Goal: Task Accomplishment & Management: Complete application form

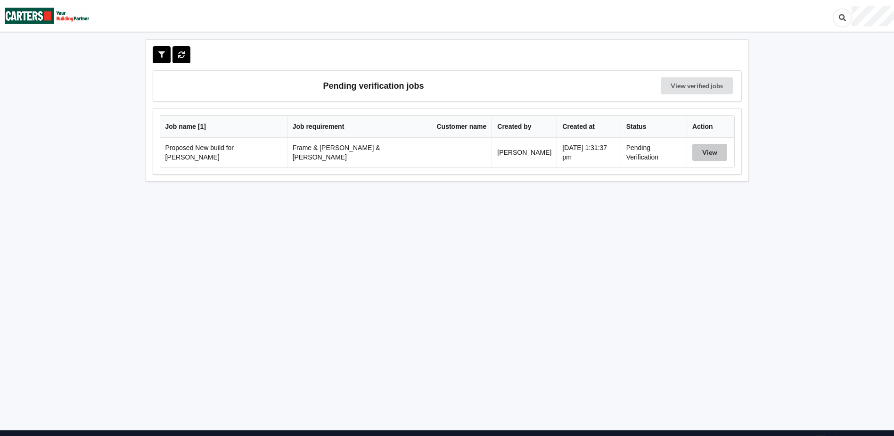
click at [704, 150] on button "View" at bounding box center [709, 152] width 35 height 17
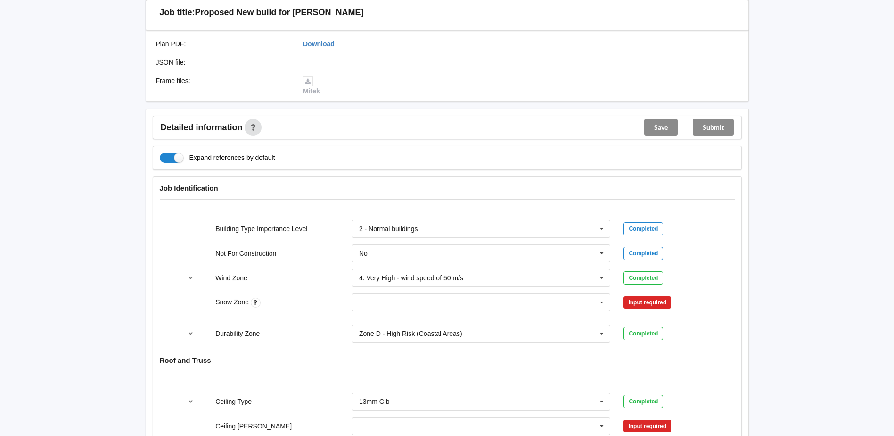
scroll to position [330, 0]
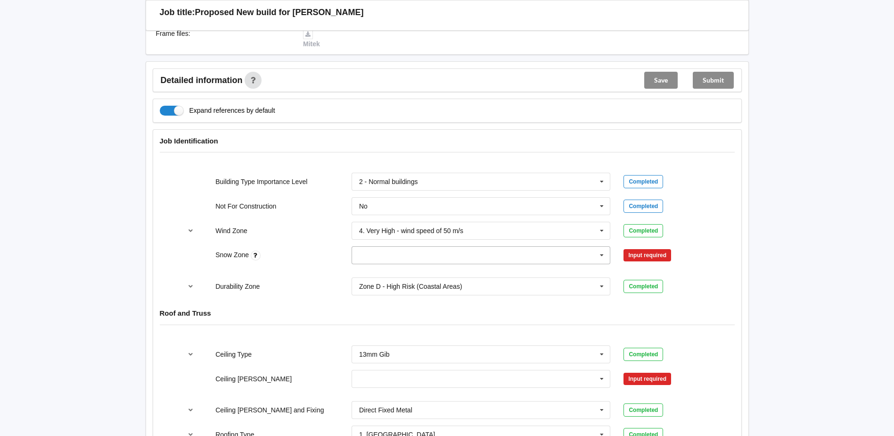
click at [600, 247] on icon at bounding box center [602, 255] width 14 height 17
click at [399, 264] on div "N0" at bounding box center [481, 272] width 258 height 17
click at [666, 247] on button "Confirm input" at bounding box center [652, 255] width 56 height 16
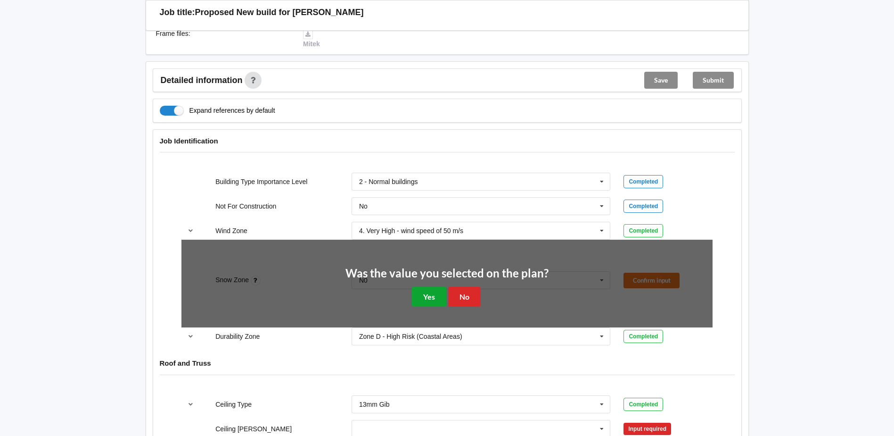
click at [438, 287] on button "Yes" at bounding box center [429, 296] width 34 height 19
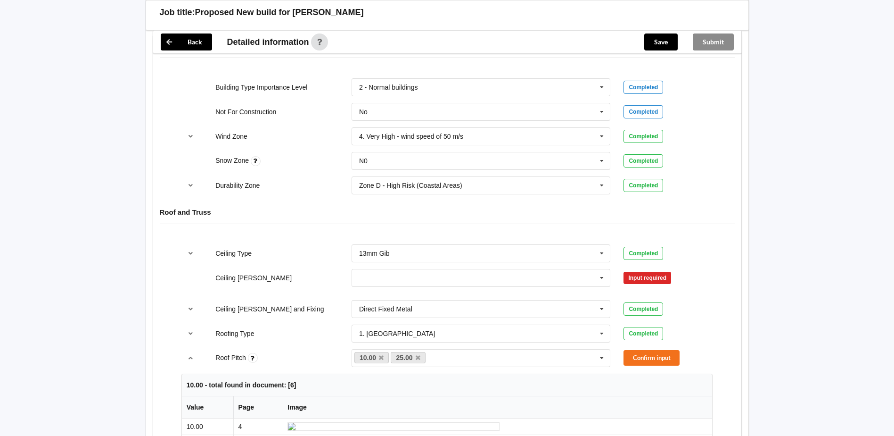
scroll to position [471, 0]
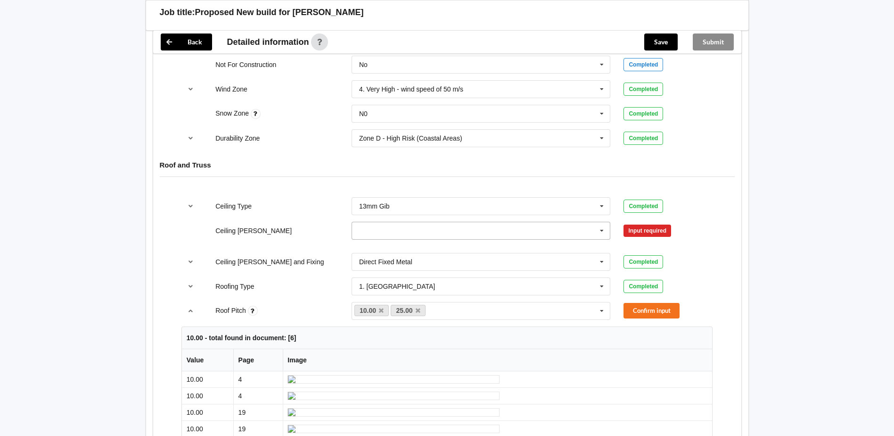
click at [604, 222] on icon at bounding box center [602, 230] width 14 height 17
click at [451, 274] on div "600mm" at bounding box center [481, 282] width 258 height 17
click at [649, 222] on button "Confirm input" at bounding box center [652, 230] width 56 height 16
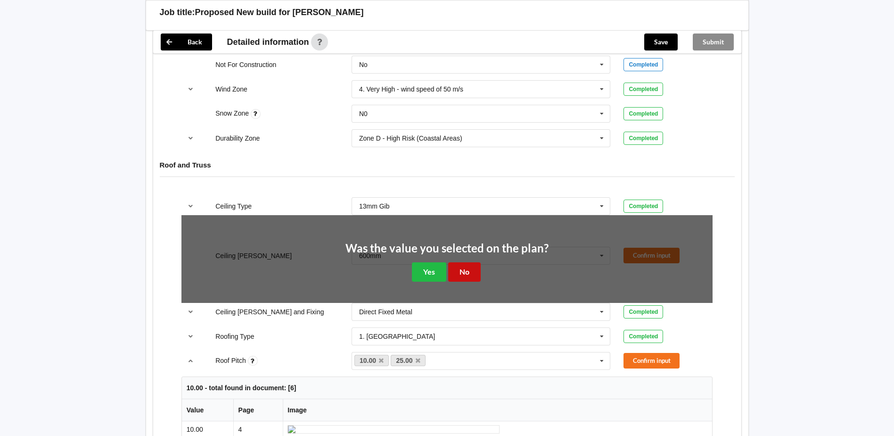
click at [471, 263] on button "No" at bounding box center [464, 271] width 33 height 19
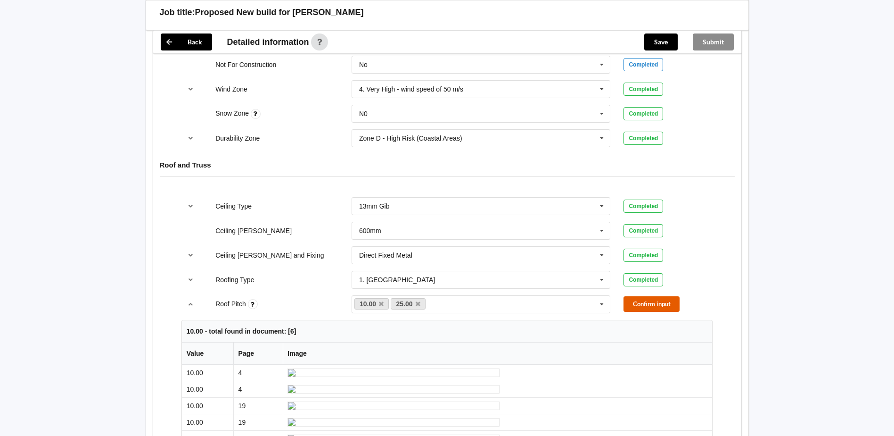
click at [650, 296] on button "Confirm input" at bounding box center [652, 304] width 56 height 16
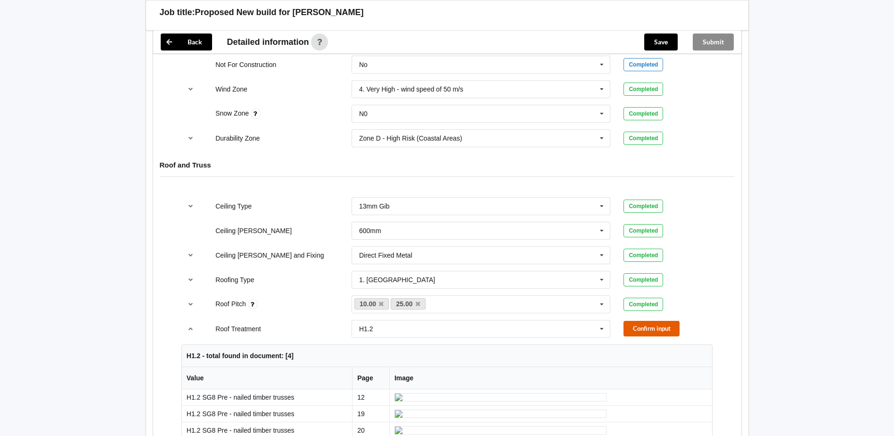
click at [644, 321] on button "Confirm input" at bounding box center [652, 329] width 56 height 16
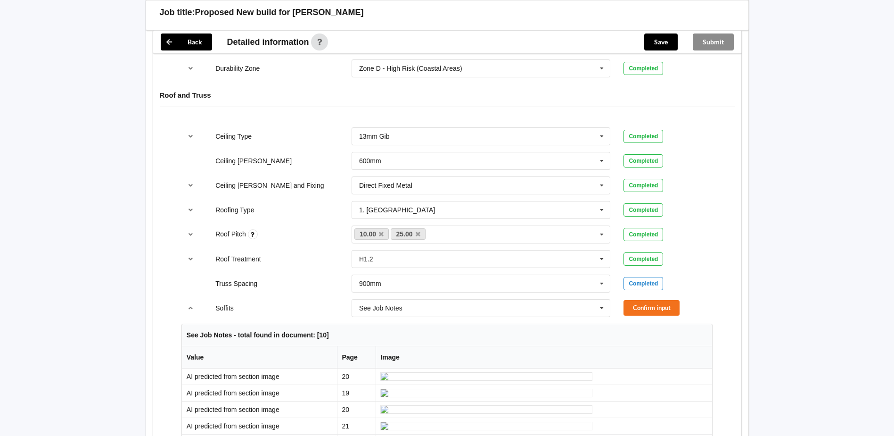
scroll to position [566, 0]
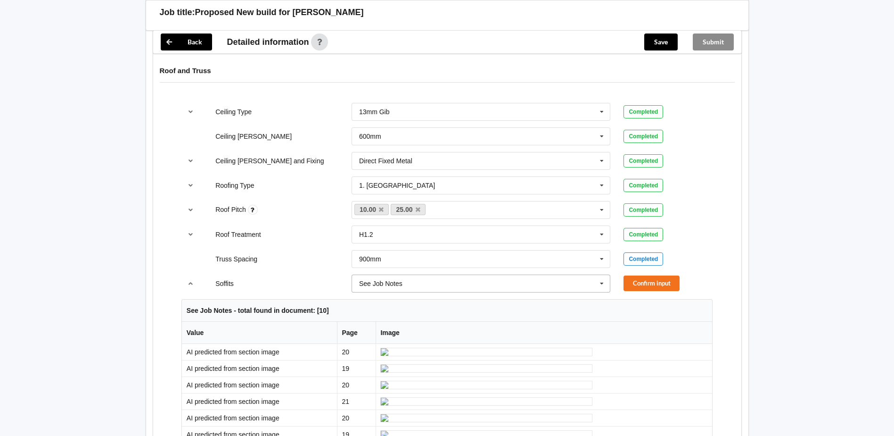
click at [602, 275] on icon at bounding box center [602, 283] width 14 height 17
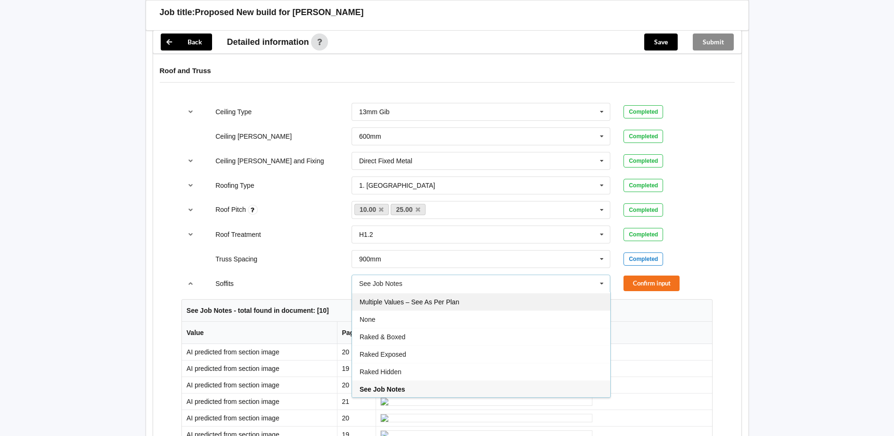
click at [504, 293] on div "Multiple Values – See As Per Plan" at bounding box center [481, 301] width 258 height 17
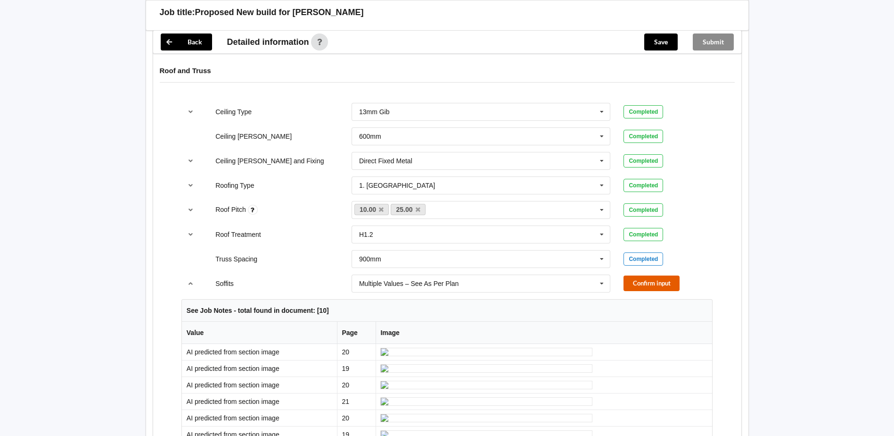
click at [661, 275] on button "Confirm input" at bounding box center [652, 283] width 56 height 16
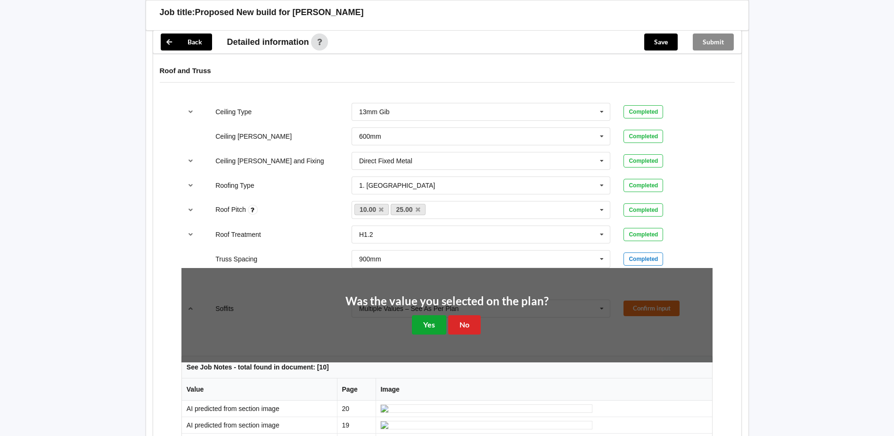
click at [434, 316] on button "Yes" at bounding box center [429, 324] width 34 height 19
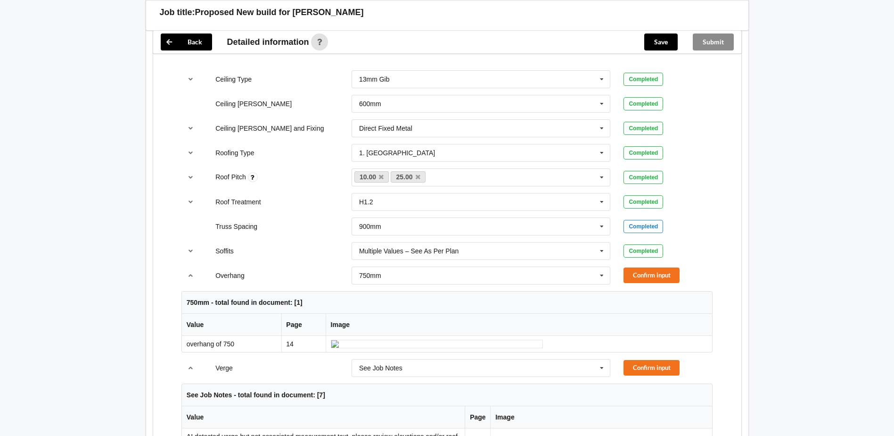
scroll to position [613, 0]
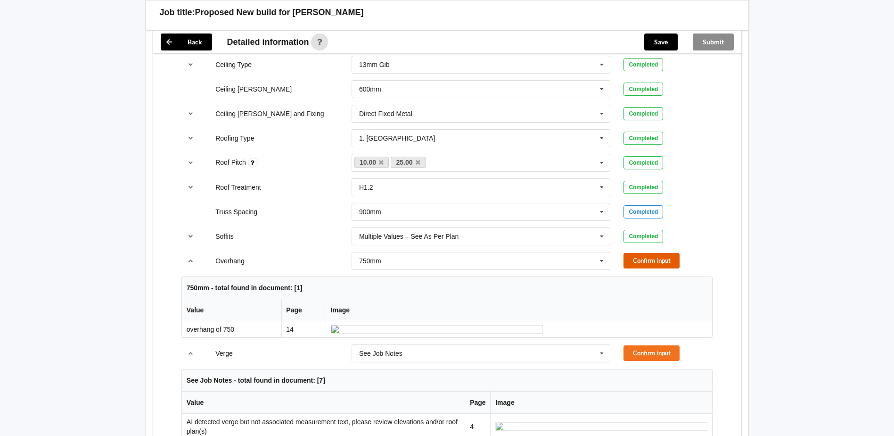
click at [663, 253] on button "Confirm input" at bounding box center [652, 261] width 56 height 16
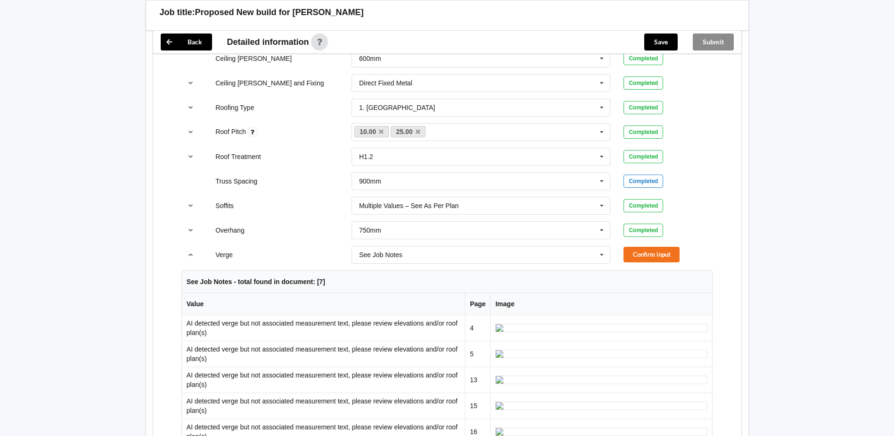
scroll to position [660, 0]
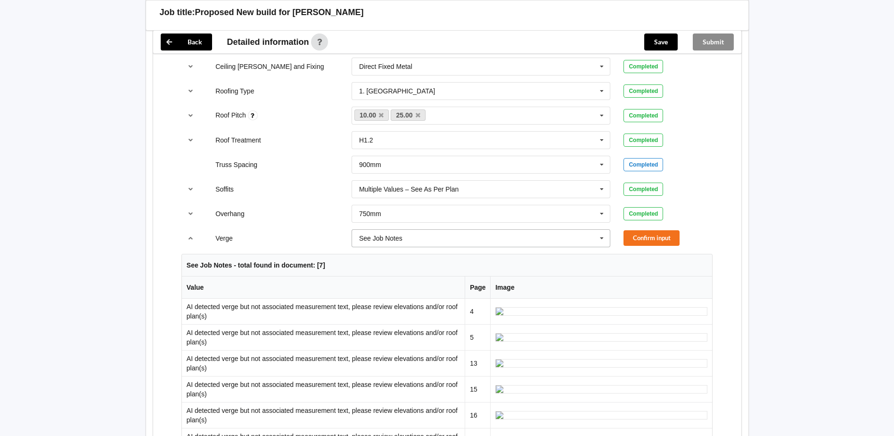
click at [601, 230] on icon at bounding box center [602, 238] width 14 height 17
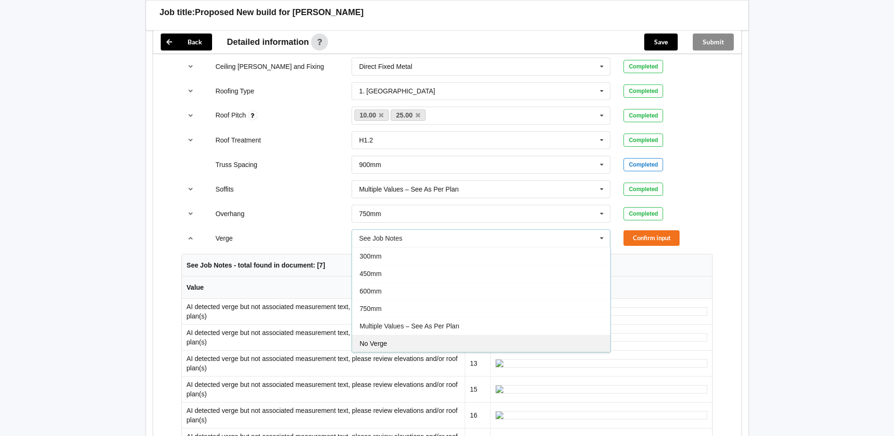
click at [453, 335] on div "No Verge" at bounding box center [481, 342] width 258 height 17
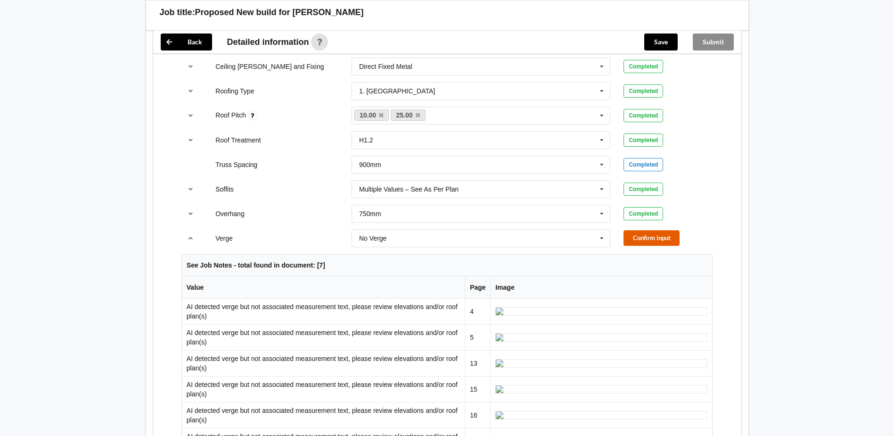
click at [649, 230] on button "Confirm input" at bounding box center [652, 238] width 56 height 16
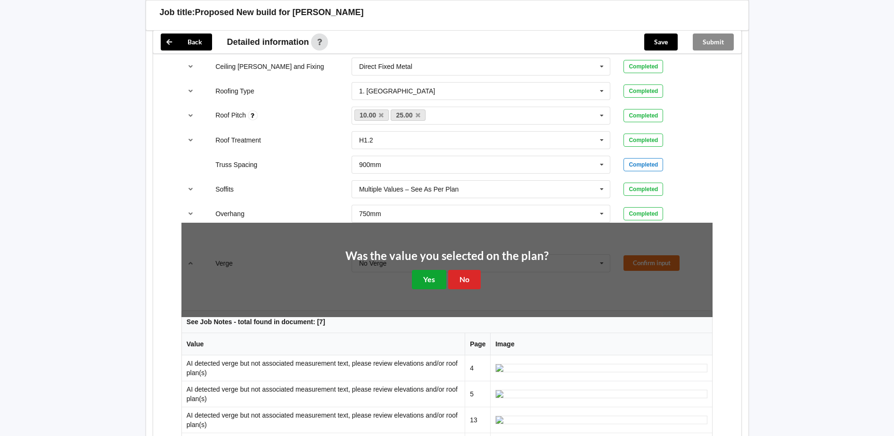
click at [435, 270] on button "Yes" at bounding box center [429, 279] width 34 height 19
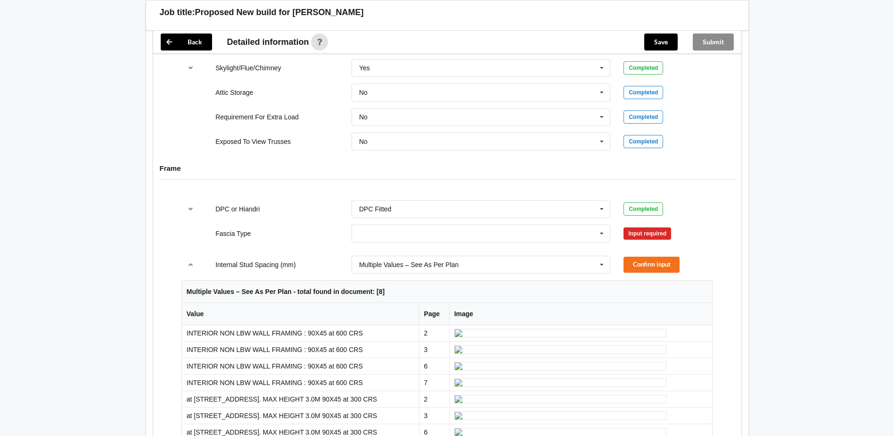
scroll to position [896, 0]
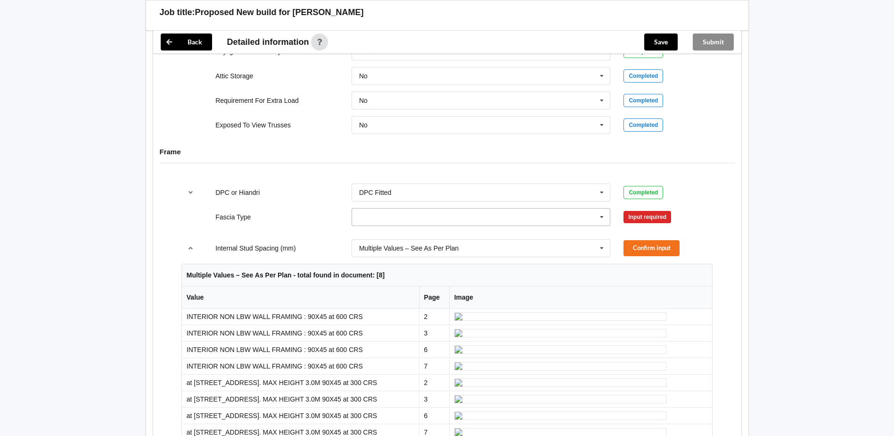
click at [601, 208] on icon at bounding box center [602, 216] width 14 height 17
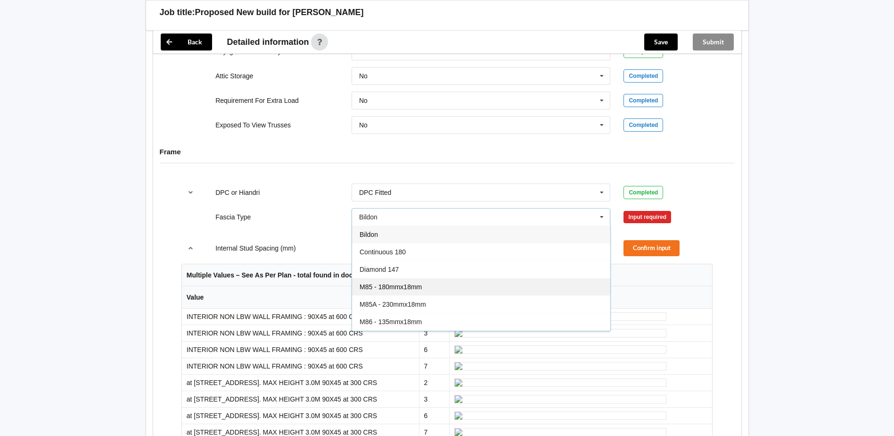
click at [459, 278] on div "M85 - 180mmx18mm" at bounding box center [481, 286] width 258 height 17
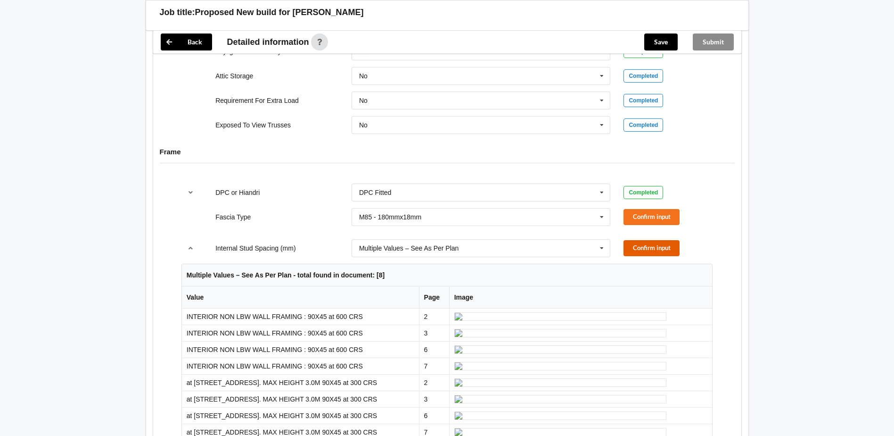
click at [651, 240] on button "Confirm input" at bounding box center [652, 248] width 56 height 16
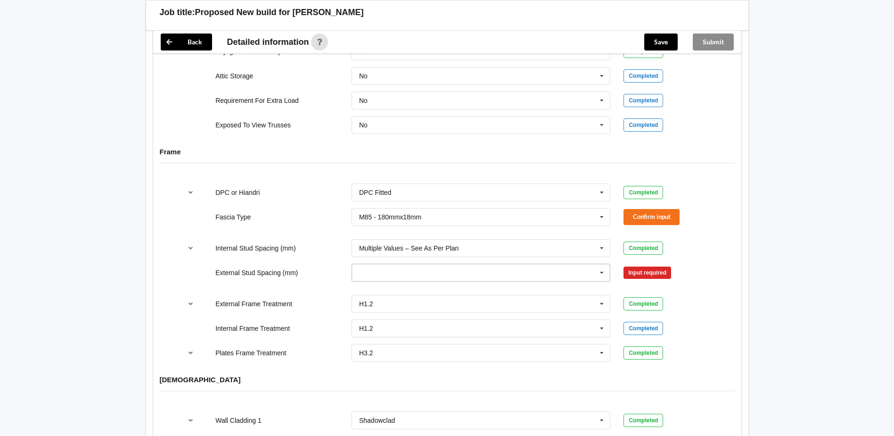
click at [603, 264] on icon at bounding box center [602, 272] width 14 height 17
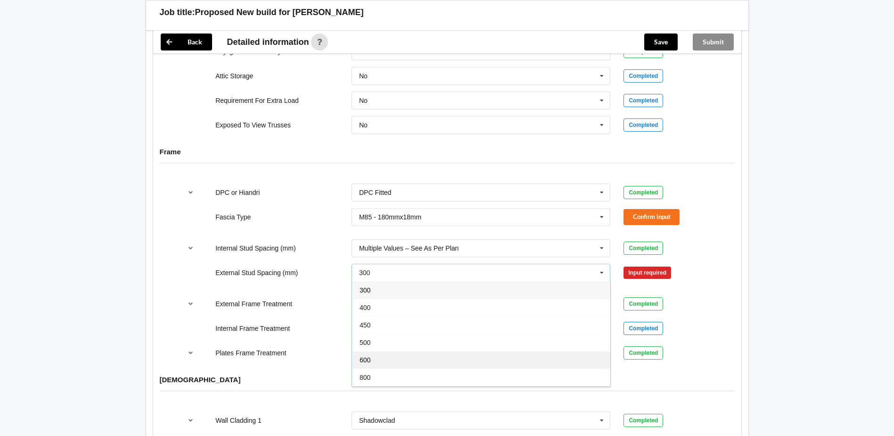
click at [433, 351] on div "600" at bounding box center [481, 359] width 258 height 17
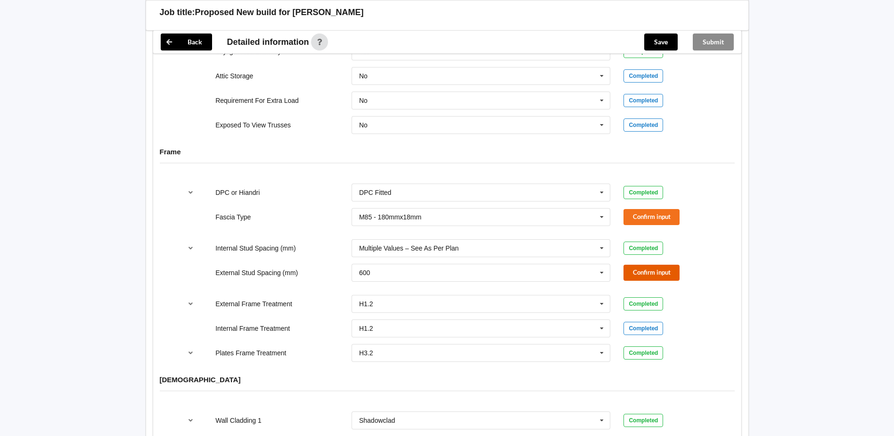
click at [656, 264] on button "Confirm input" at bounding box center [652, 272] width 56 height 16
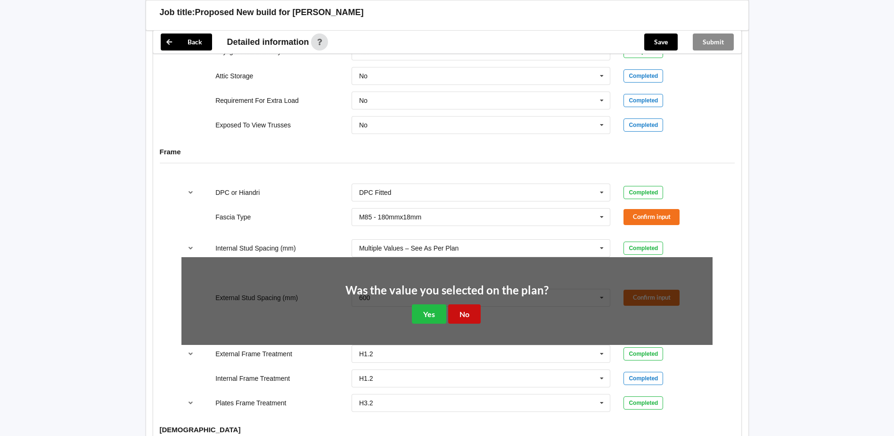
click at [467, 305] on button "No" at bounding box center [464, 313] width 33 height 19
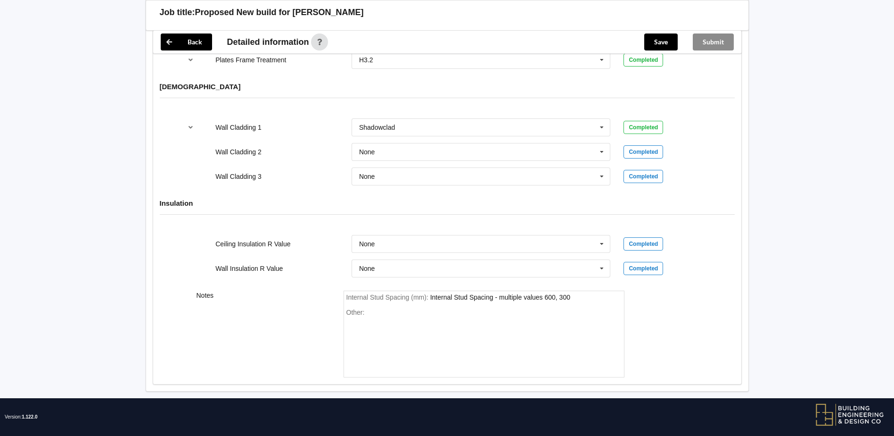
scroll to position [1135, 0]
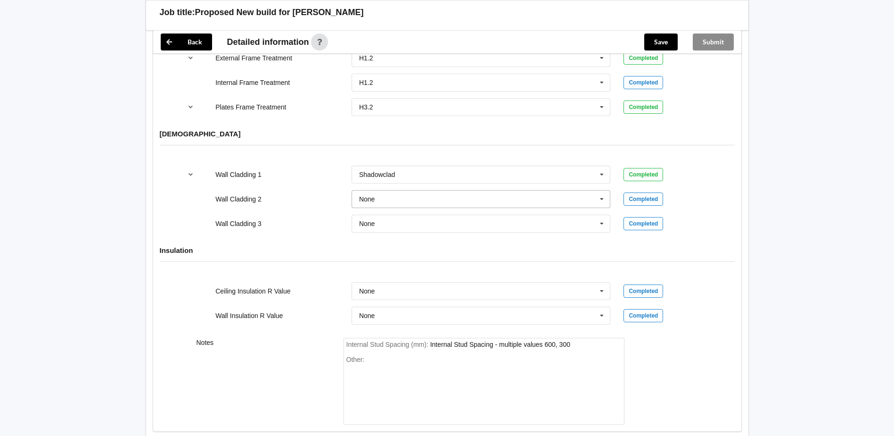
click at [603, 190] on icon at bounding box center [602, 198] width 14 height 17
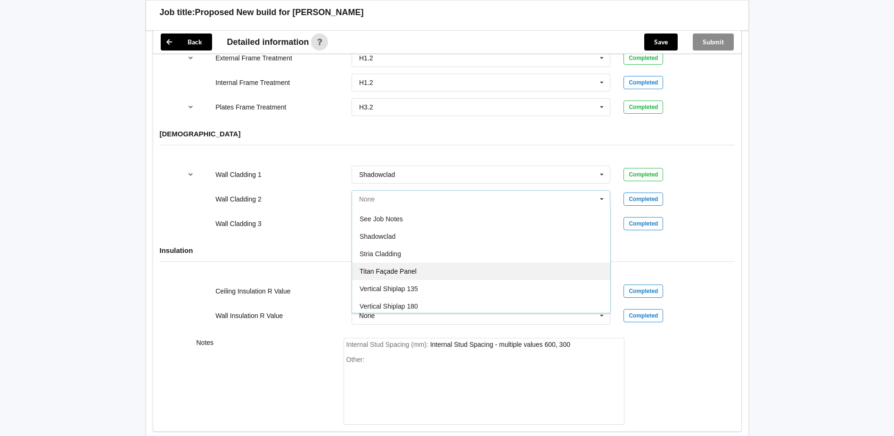
scroll to position [575, 0]
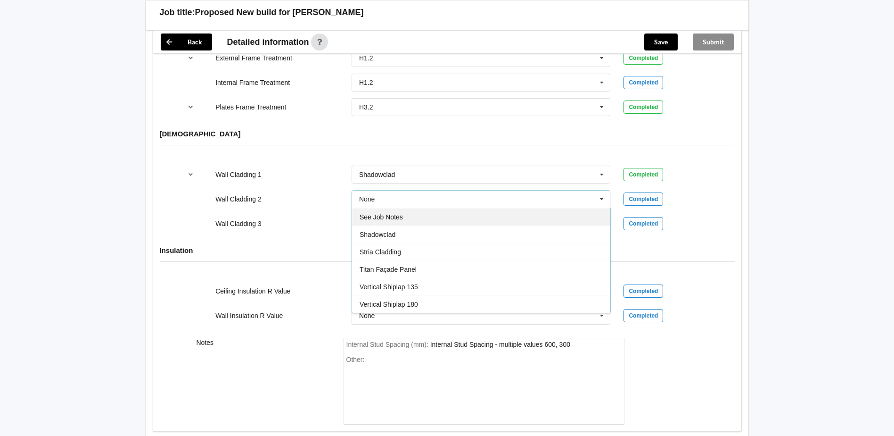
click at [412, 208] on div "See Job Notes" at bounding box center [481, 216] width 258 height 17
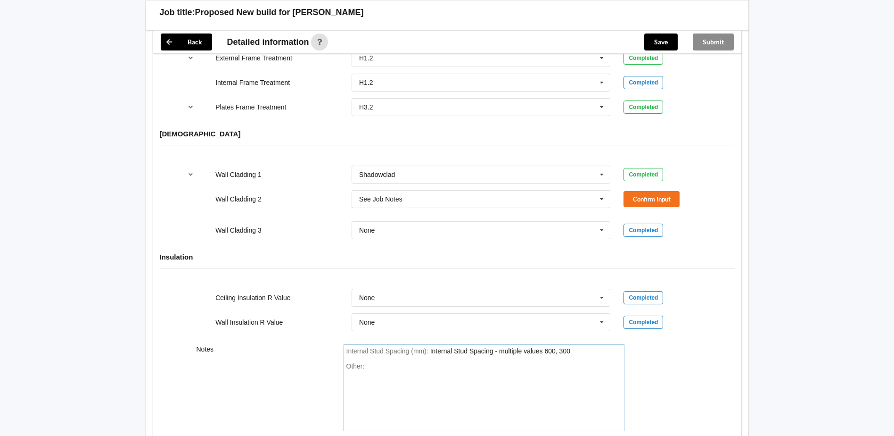
click at [385, 362] on div "Other:" at bounding box center [483, 395] width 275 height 66
click at [600, 289] on icon at bounding box center [602, 297] width 14 height 17
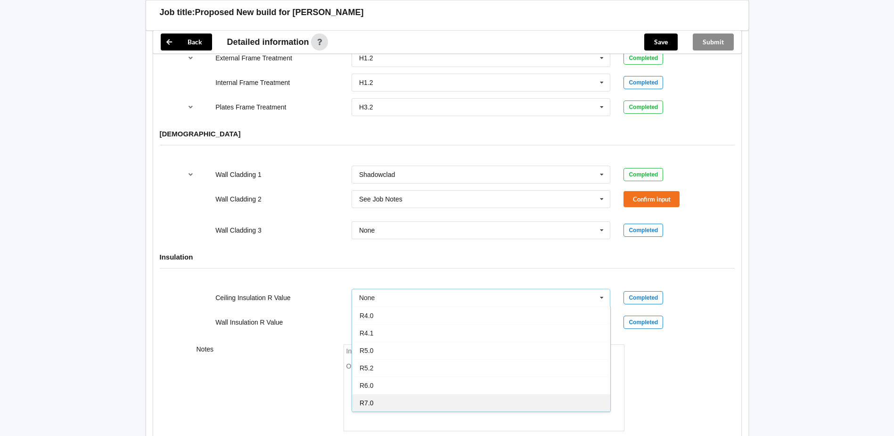
click at [491, 394] on div "R7.0" at bounding box center [481, 402] width 258 height 17
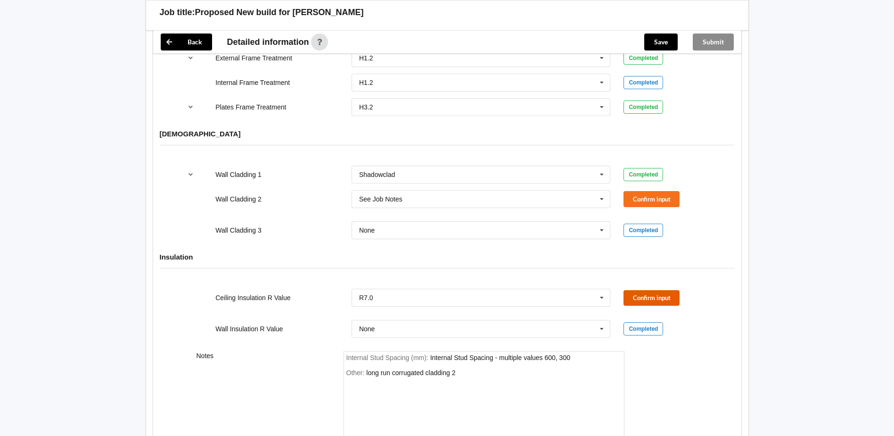
click at [658, 290] on button "Confirm input" at bounding box center [652, 298] width 56 height 16
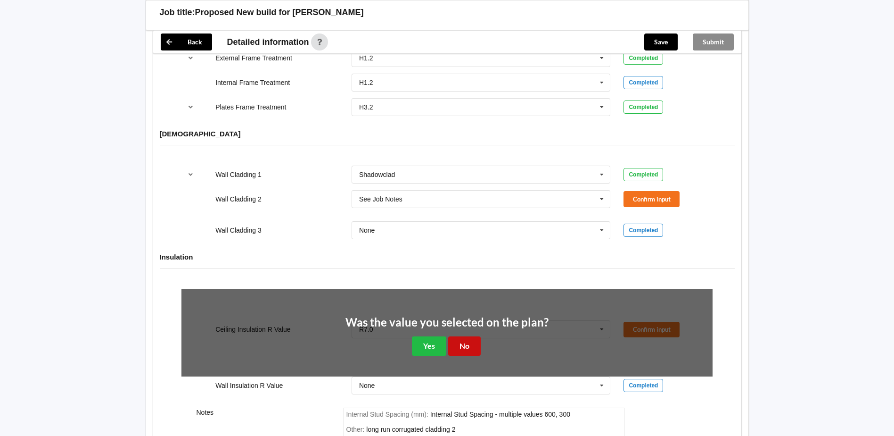
click at [469, 336] on button "No" at bounding box center [464, 345] width 33 height 19
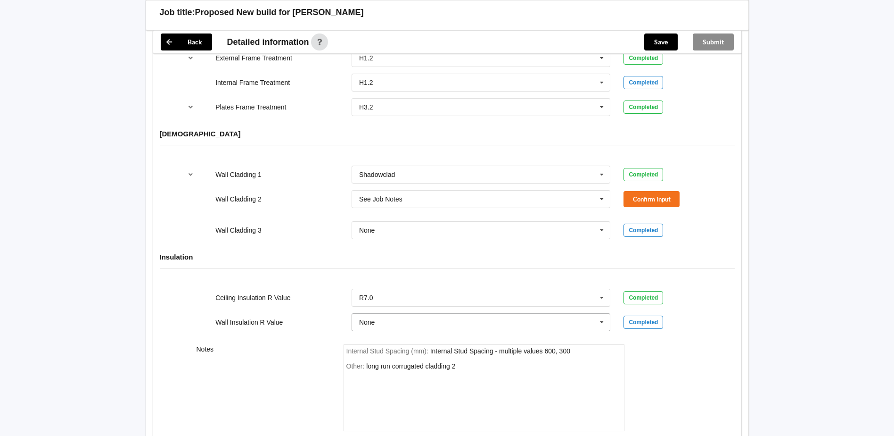
click at [600, 313] on icon at bounding box center [602, 321] width 14 height 17
click at [428, 358] on div "R2.8" at bounding box center [481, 364] width 258 height 17
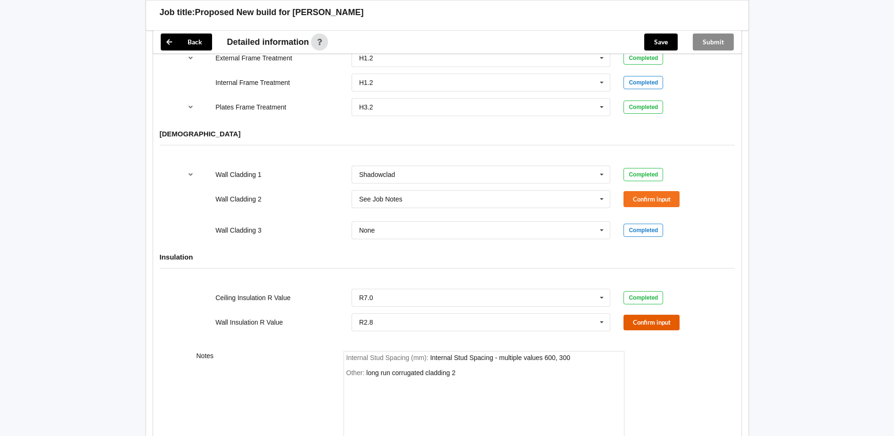
click at [653, 314] on button "Confirm input" at bounding box center [652, 322] width 56 height 16
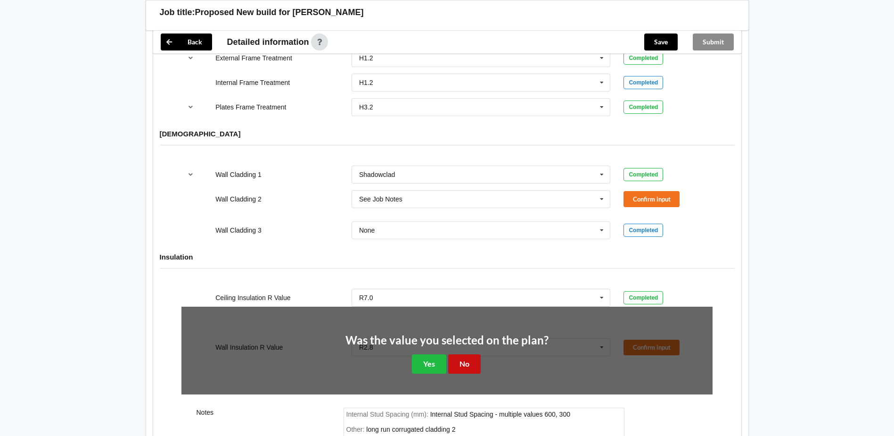
click at [462, 354] on button "No" at bounding box center [464, 363] width 33 height 19
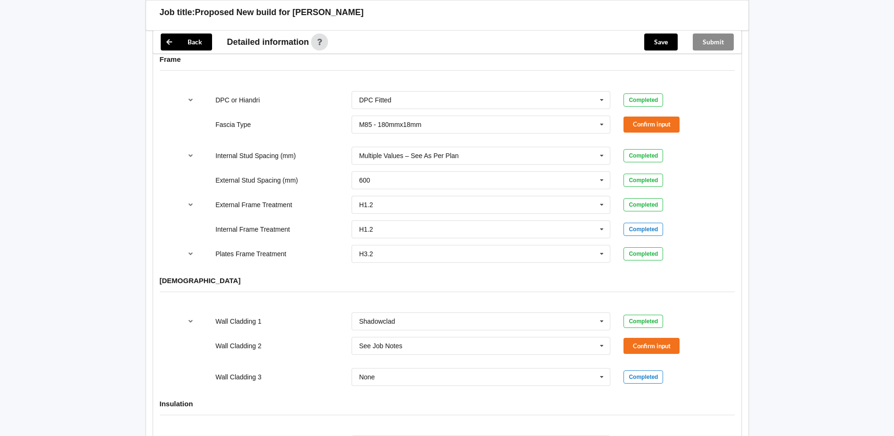
scroll to position [906, 0]
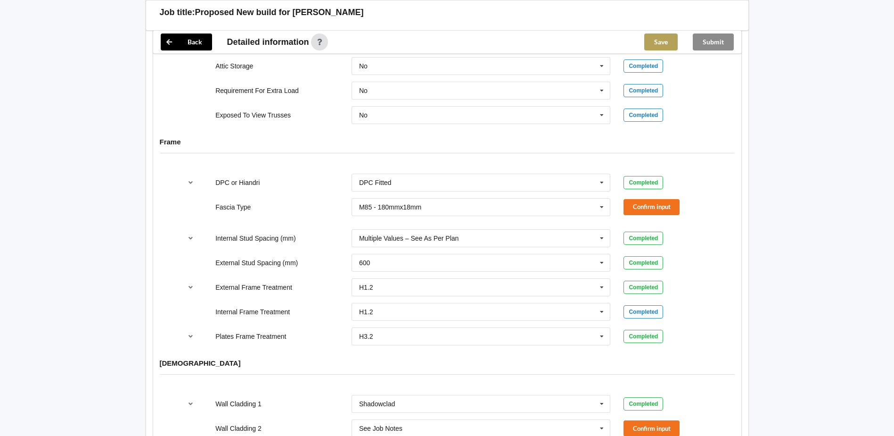
click at [658, 41] on button "Save" at bounding box center [660, 41] width 33 height 17
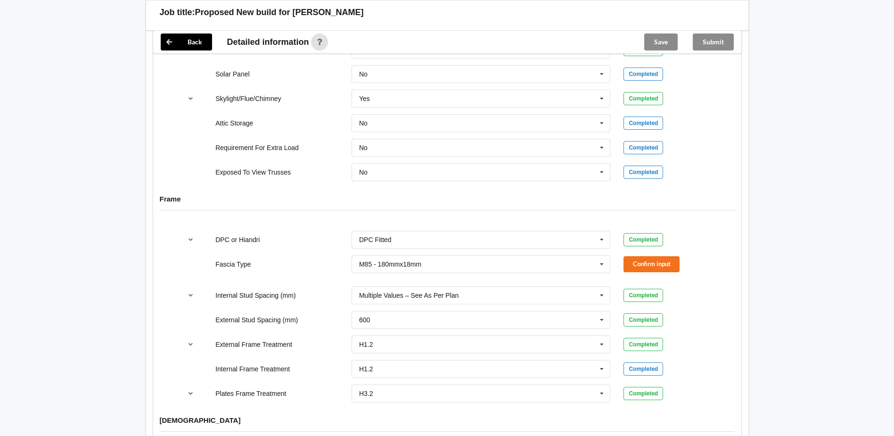
scroll to position [896, 0]
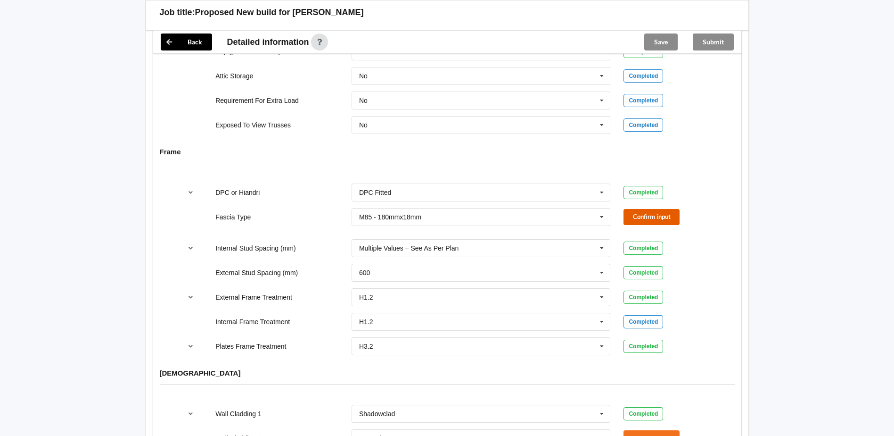
click at [670, 209] on button "Confirm input" at bounding box center [652, 217] width 56 height 16
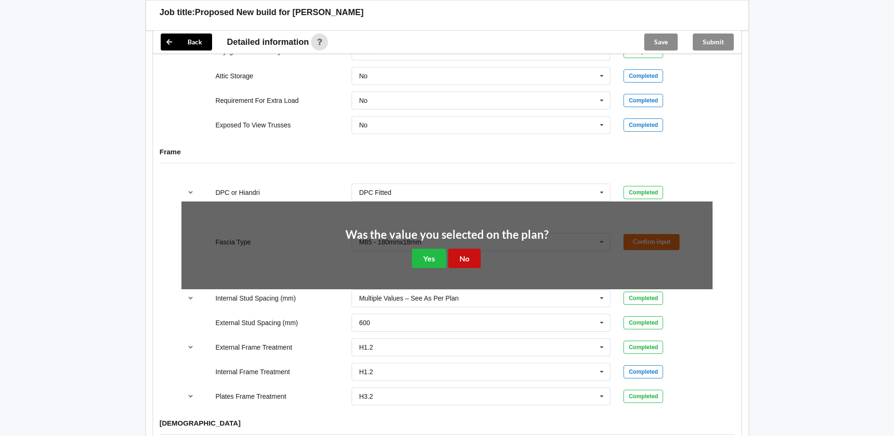
click at [462, 248] on button "No" at bounding box center [464, 257] width 33 height 19
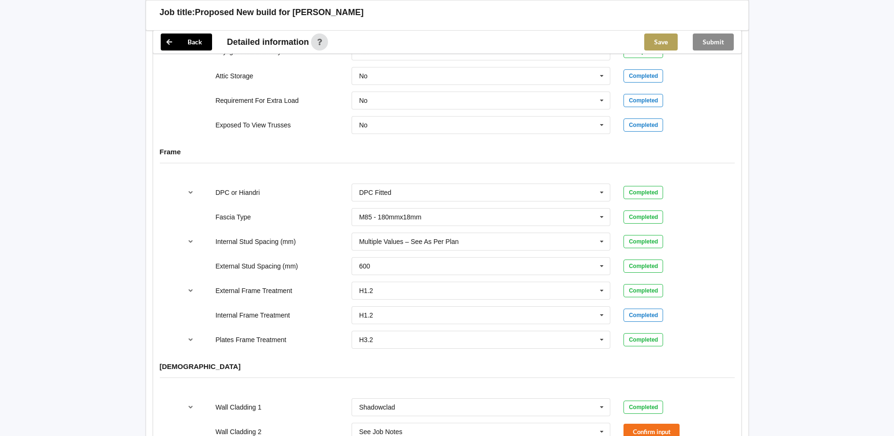
click at [661, 39] on button "Save" at bounding box center [660, 41] width 33 height 17
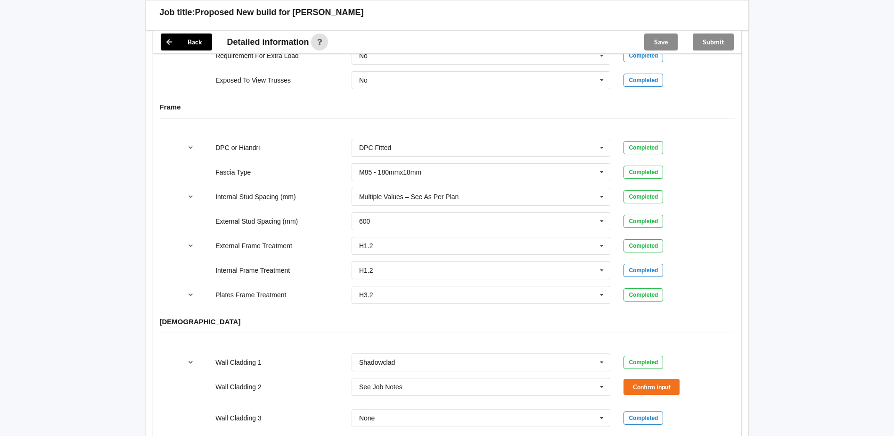
scroll to position [1037, 0]
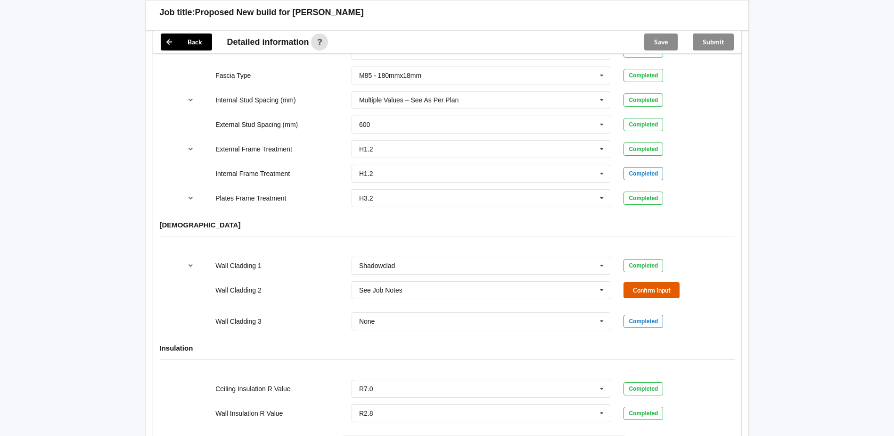
click at [643, 282] on button "Confirm input" at bounding box center [652, 290] width 56 height 16
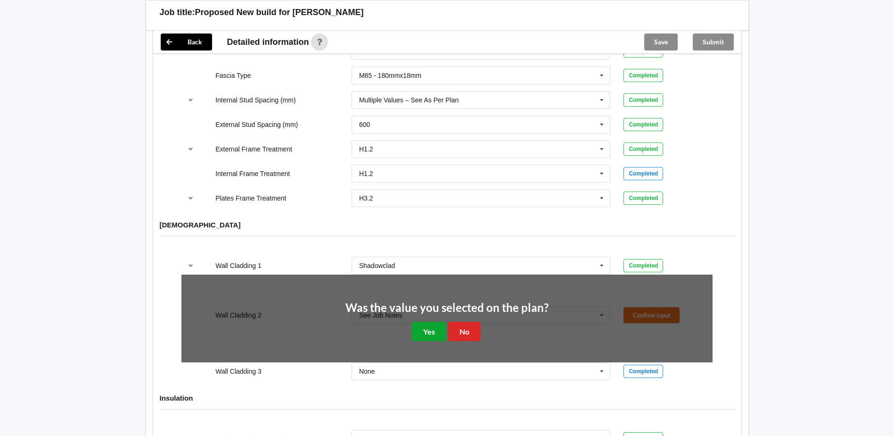
click at [434, 321] on button "Yes" at bounding box center [429, 330] width 34 height 19
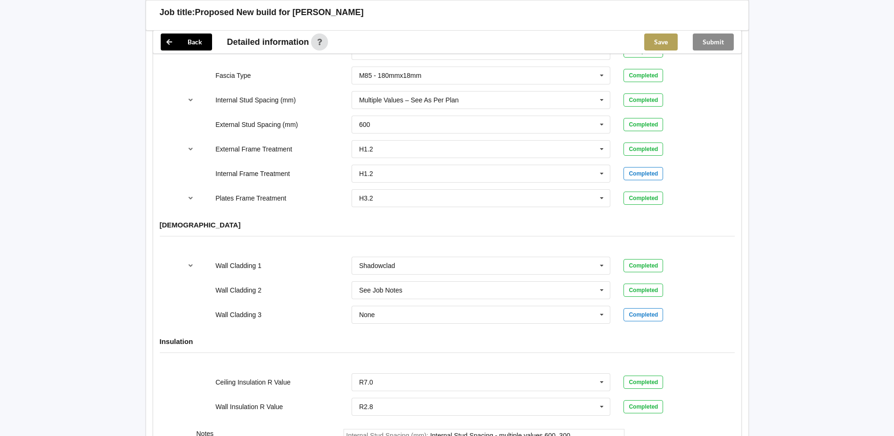
click at [664, 39] on button "Save" at bounding box center [660, 41] width 33 height 17
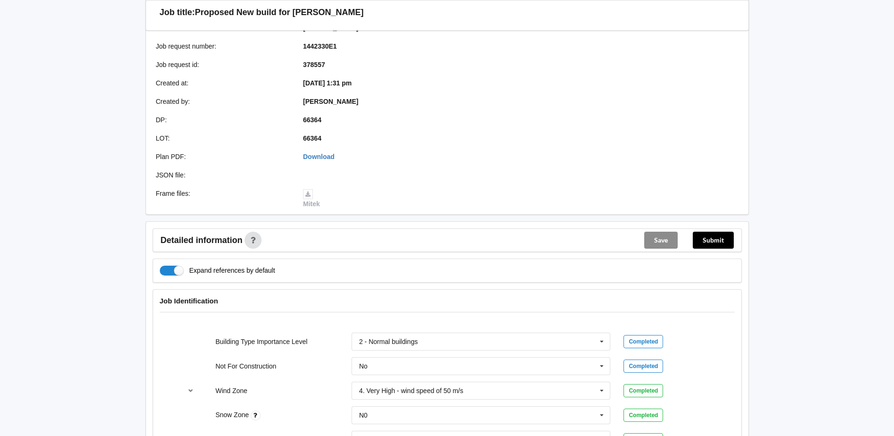
scroll to position [141, 0]
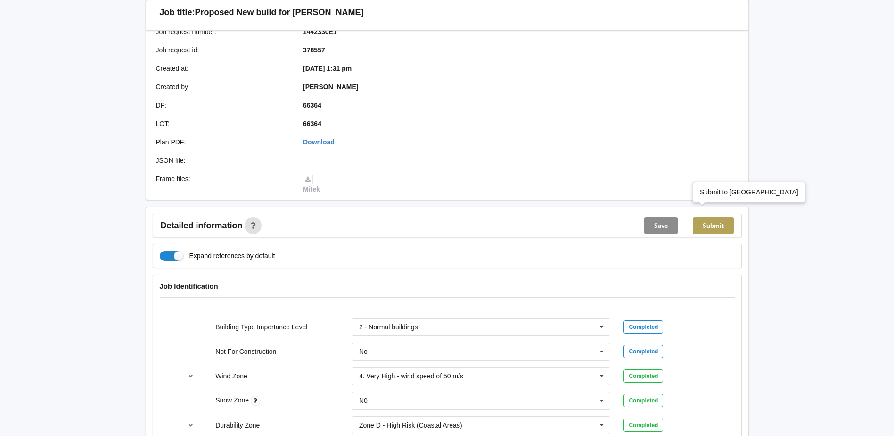
click at [712, 217] on button "Submit" at bounding box center [713, 225] width 41 height 17
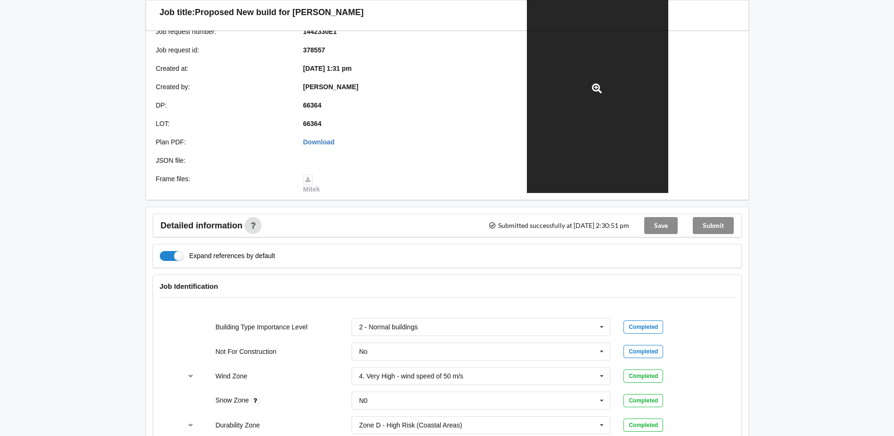
scroll to position [0, 0]
